Goal: Navigation & Orientation: Find specific page/section

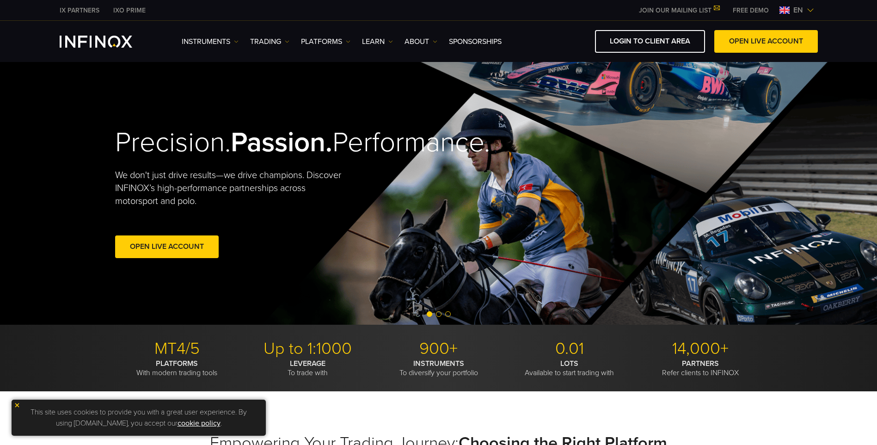
click at [562, 39] on div "LOGIN TO CLIENT AREA OPEN LIVE ACCOUNT" at bounding box center [662, 41] width 309 height 23
click at [807, 12] on img at bounding box center [810, 9] width 7 height 7
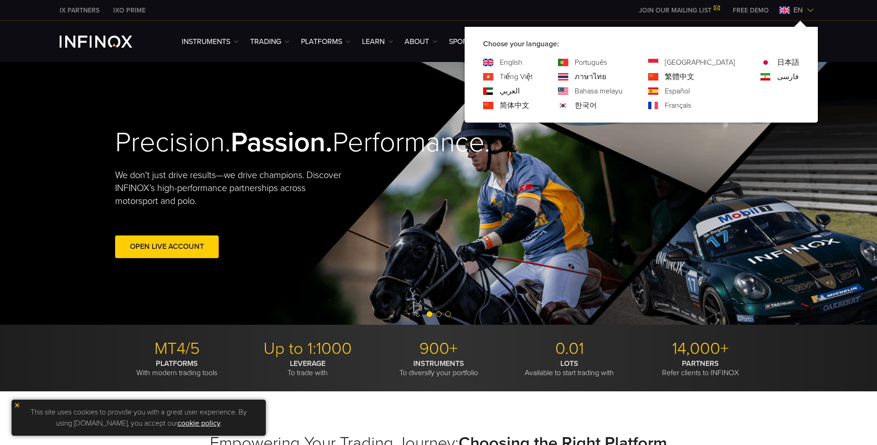
click at [568, 106] on img at bounding box center [563, 105] width 10 height 7
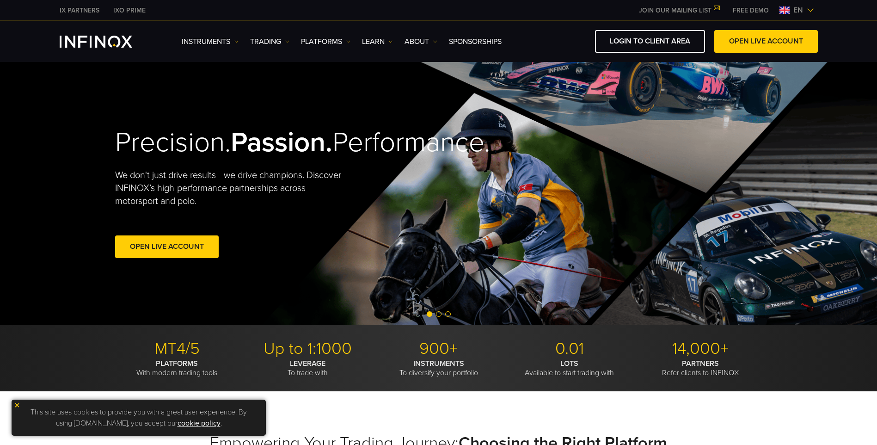
click at [793, 13] on span "en" at bounding box center [798, 10] width 17 height 11
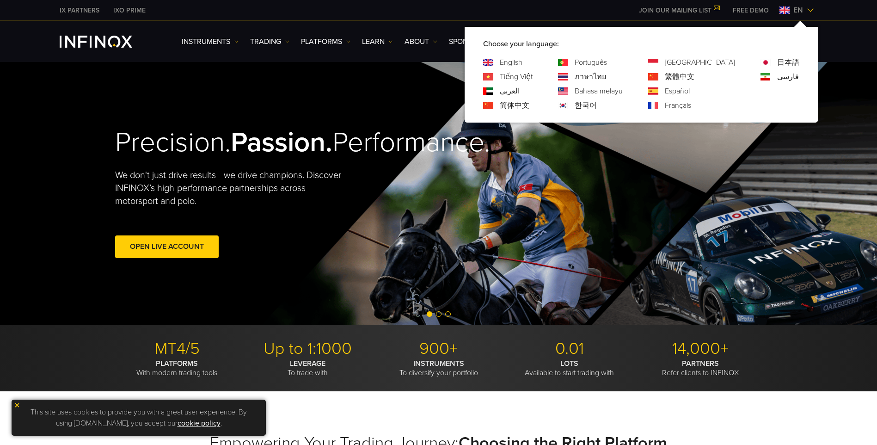
click at [597, 102] on link "한국어" at bounding box center [586, 105] width 22 height 11
